Goal: Information Seeking & Learning: Learn about a topic

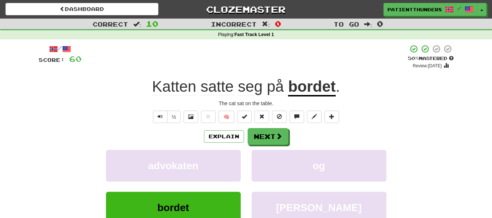
click at [158, 115] on span "Text-to-speech controls" at bounding box center [160, 116] width 5 height 5
click at [158, 117] on span "Text-to-speech controls" at bounding box center [160, 116] width 5 height 5
click at [270, 139] on button "Next" at bounding box center [268, 137] width 41 height 17
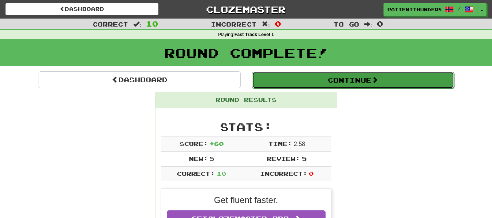
click at [309, 88] on button "Continue" at bounding box center [353, 80] width 202 height 17
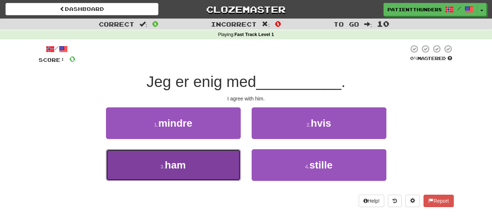
click at [207, 168] on button "3 . ham" at bounding box center [173, 165] width 135 height 32
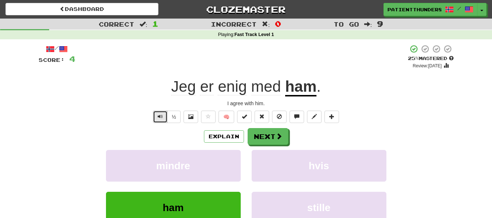
click at [159, 119] on span "Text-to-speech controls" at bounding box center [160, 116] width 5 height 5
click at [161, 118] on span "Text-to-speech controls" at bounding box center [160, 116] width 5 height 5
click at [157, 118] on button "Text-to-speech controls" at bounding box center [160, 117] width 15 height 12
click at [271, 135] on button "Next" at bounding box center [268, 137] width 41 height 17
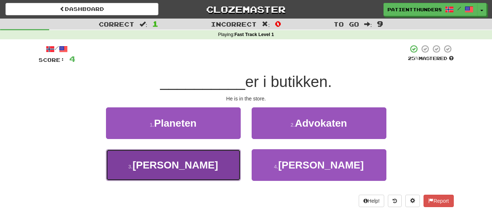
click at [191, 174] on button "3 . Han" at bounding box center [173, 165] width 135 height 32
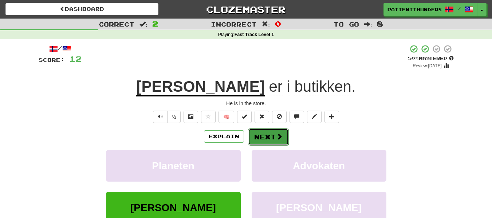
click at [268, 134] on button "Next" at bounding box center [268, 137] width 41 height 17
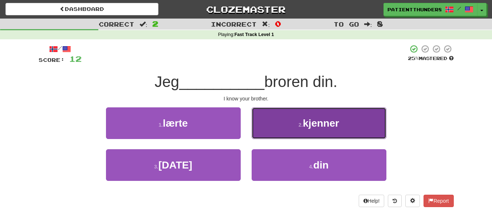
click at [312, 137] on button "2 . kjenner" at bounding box center [319, 123] width 135 height 32
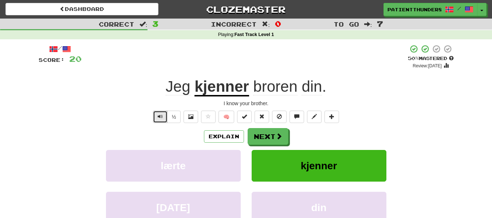
click at [159, 115] on span "Text-to-speech controls" at bounding box center [160, 116] width 5 height 5
click at [161, 118] on span "Text-to-speech controls" at bounding box center [160, 116] width 5 height 5
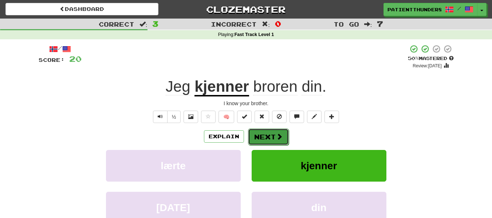
click at [267, 132] on button "Next" at bounding box center [268, 137] width 41 height 17
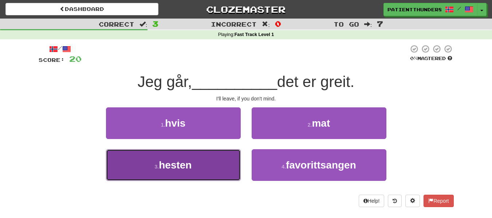
click at [188, 167] on span "hesten" at bounding box center [175, 164] width 33 height 11
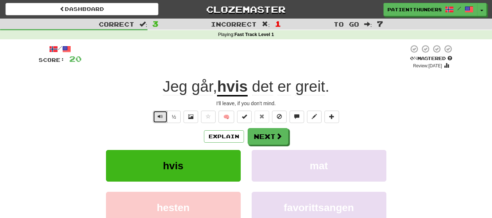
click at [158, 118] on span "Text-to-speech controls" at bounding box center [160, 116] width 5 height 5
click at [221, 138] on button "Explain" at bounding box center [224, 136] width 40 height 12
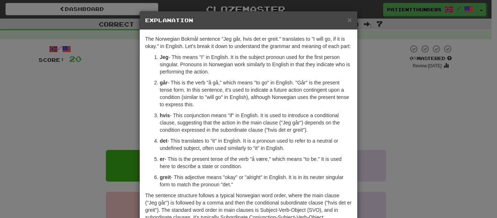
click at [377, 133] on div "× Explanation The Norwegian Bokmål sentence "Jeg går, hvis det er greit." trans…" at bounding box center [248, 109] width 497 height 218
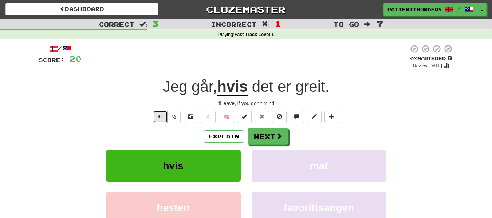
click at [159, 114] on span "Text-to-speech controls" at bounding box center [160, 116] width 5 height 5
click at [264, 138] on button "Next" at bounding box center [268, 137] width 41 height 17
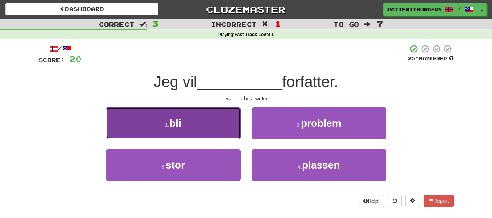
click at [183, 125] on button "1 . bli" at bounding box center [173, 123] width 135 height 32
